Goal: Book appointment/travel/reservation

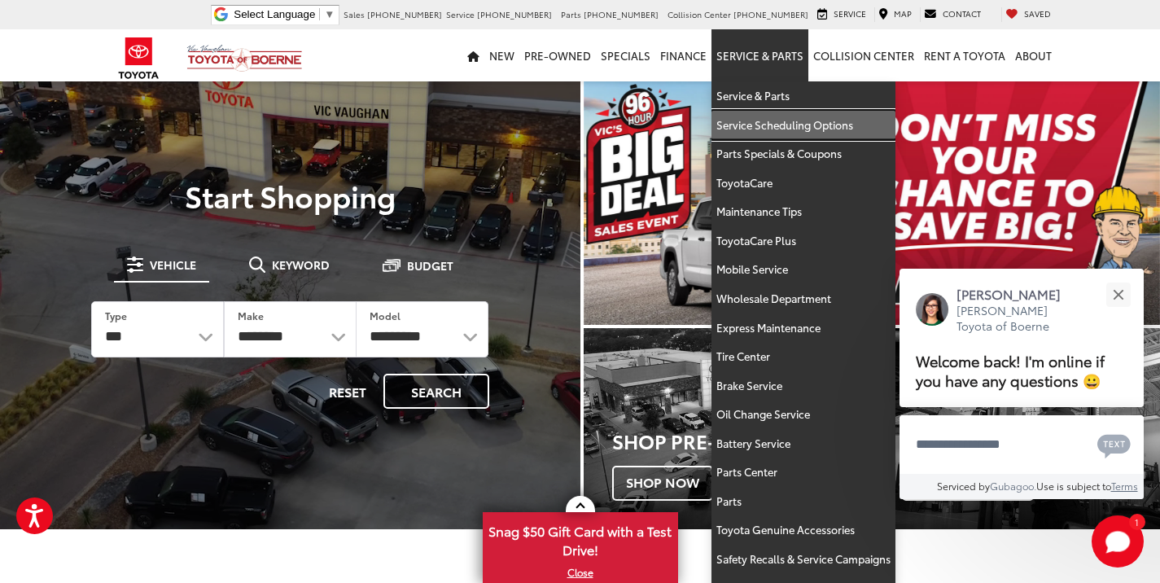
click at [750, 120] on link "Service Scheduling Options" at bounding box center [803, 125] width 184 height 29
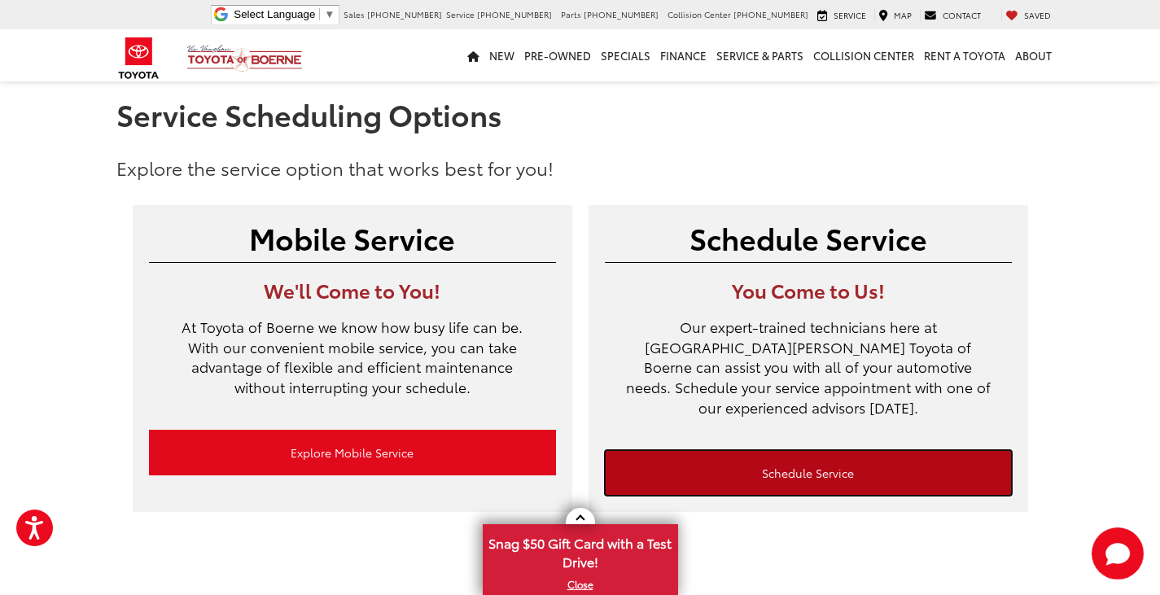
click at [796, 452] on link "Schedule Service" at bounding box center [808, 473] width 407 height 46
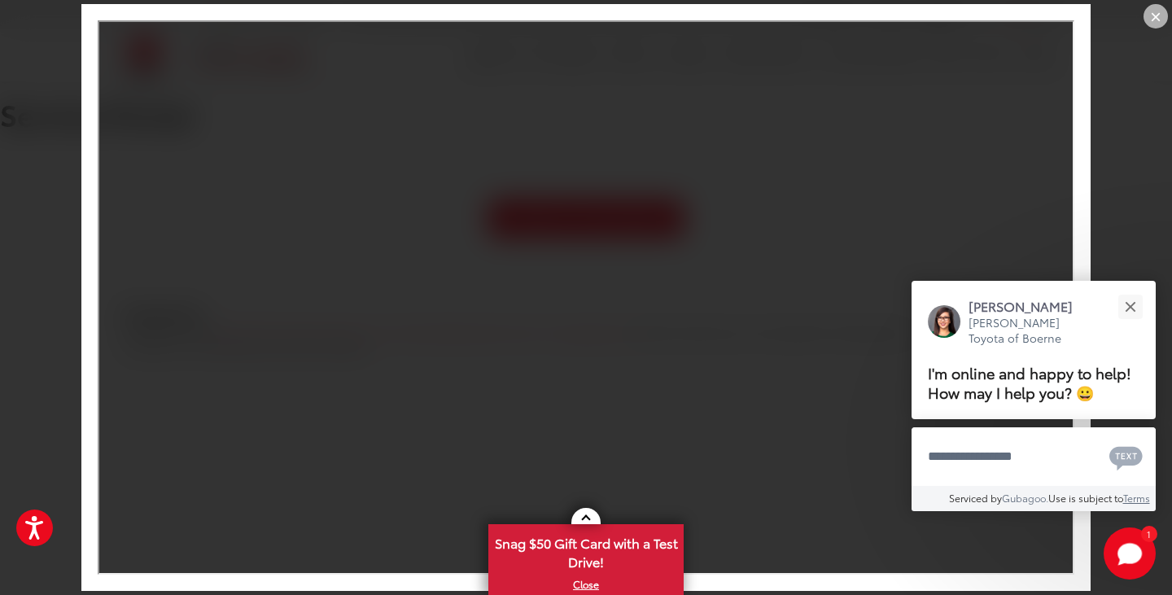
click at [0, 421] on com-1password-button at bounding box center [0, 421] width 0 height 0
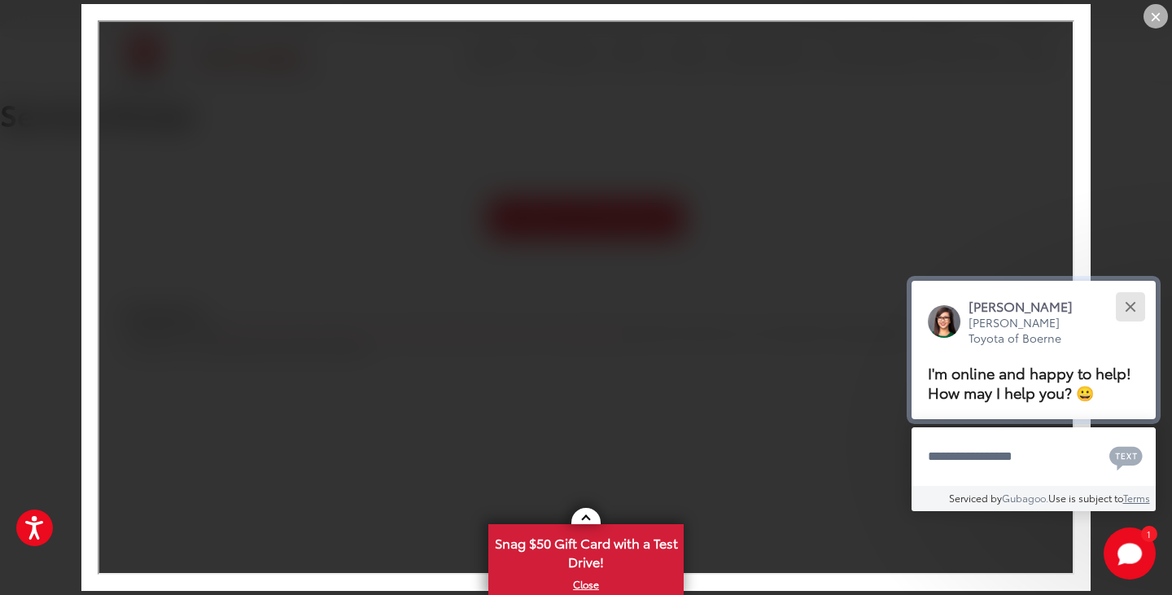
click at [1129, 301] on button "Close" at bounding box center [1130, 306] width 35 height 35
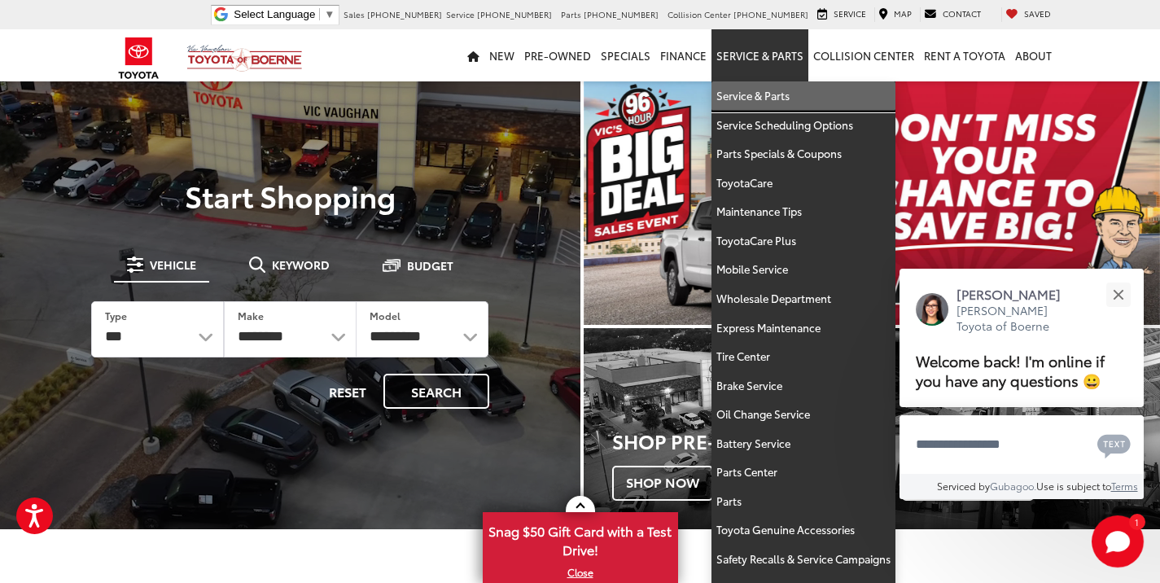
click at [755, 94] on link "Service & Parts" at bounding box center [803, 95] width 184 height 29
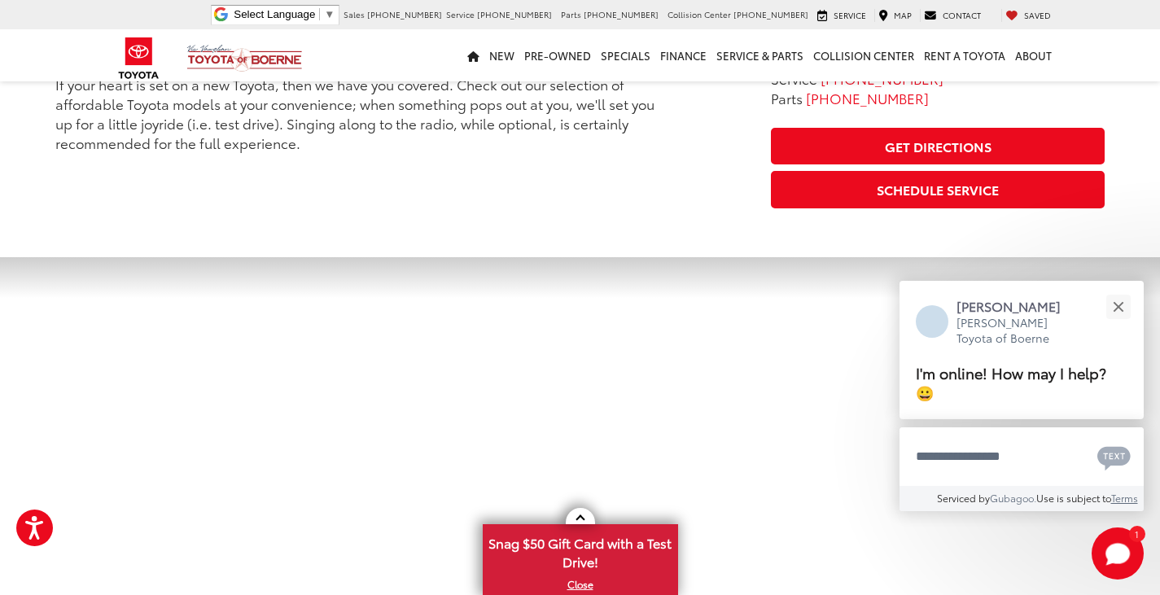
scroll to position [3174, 0]
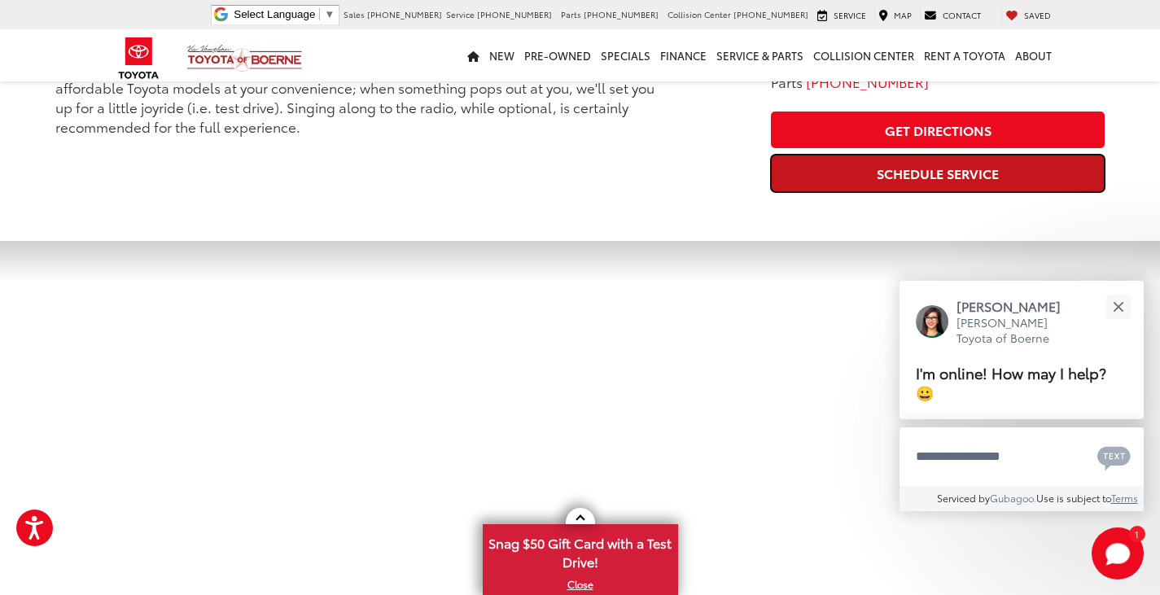
click at [1024, 158] on link "Schedule Service" at bounding box center [938, 173] width 334 height 37
